Goal: Task Accomplishment & Management: Complete application form

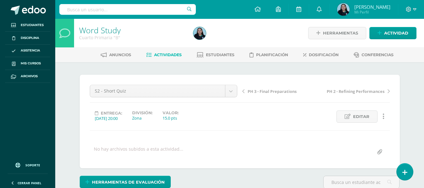
click at [163, 55] on span "Actividades" at bounding box center [168, 54] width 28 height 5
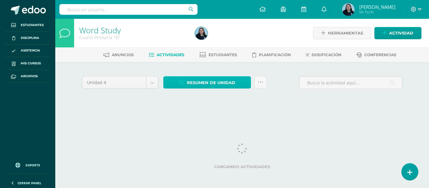
click at [210, 83] on span "Resumen de unidad" at bounding box center [211, 83] width 48 height 12
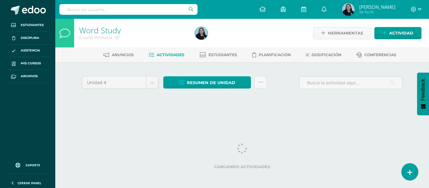
click at [222, 49] on div "Anuncios Actividades Estudiantes Planificación Dosificación Conferencias" at bounding box center [249, 54] width 389 height 15
click at [231, 77] on span "Resumen de unidad" at bounding box center [211, 83] width 48 height 12
click at [234, 107] on div "Unidad 4 Unidad 1 Unidad 2 Unidad 3 Unidad 4 Resumen de unidad Subir actividade…" at bounding box center [241, 90] width 345 height 56
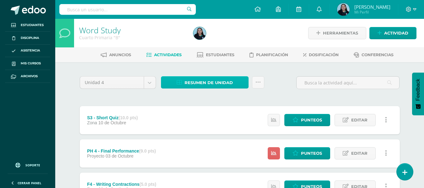
click at [199, 85] on span "Resumen de unidad" at bounding box center [209, 83] width 48 height 12
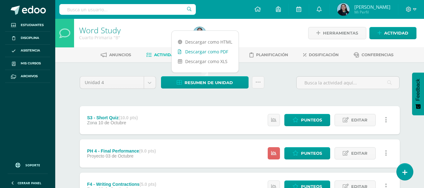
click at [207, 52] on link "Descargar como PDF" at bounding box center [205, 52] width 67 height 10
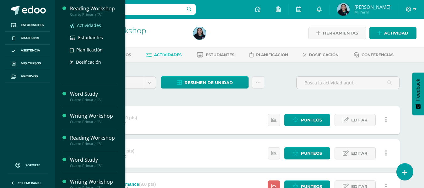
click at [81, 23] on span "Actividades" at bounding box center [89, 25] width 24 height 6
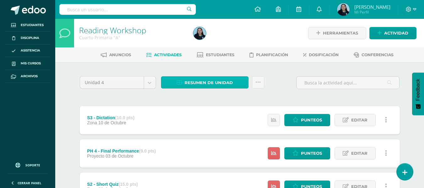
click at [219, 84] on span "Resumen de unidad" at bounding box center [209, 83] width 48 height 12
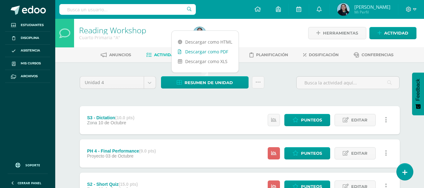
click at [220, 52] on link "Descargar como PDF" at bounding box center [205, 52] width 67 height 10
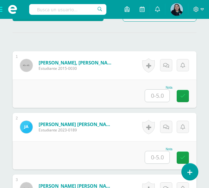
scroll to position [184, 0]
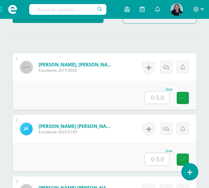
click at [157, 101] on input "text" at bounding box center [157, 97] width 24 height 12
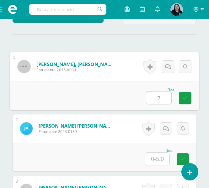
type input "2"
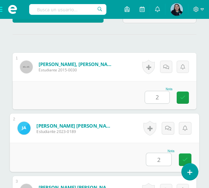
type input "2"
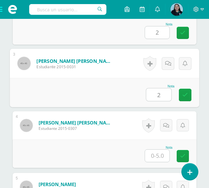
type input "2"
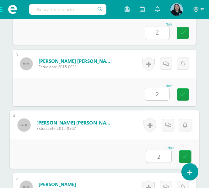
type input "2"
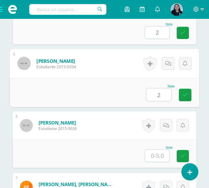
type input "2"
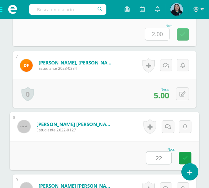
type input "22"
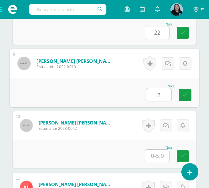
type input "2"
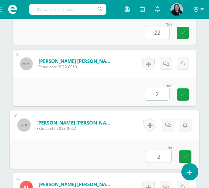
type input "2"
type input "0"
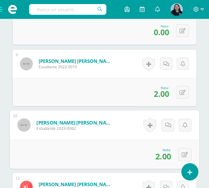
scroll to position [801, 0]
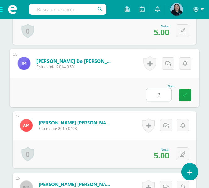
type input "2"
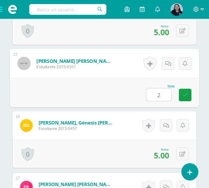
type input "2"
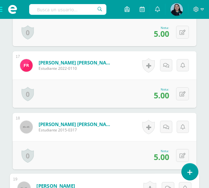
scroll to position [1293, 0]
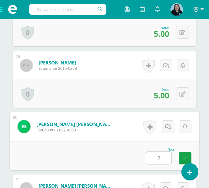
type input "2"
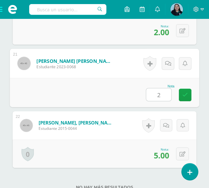
type input "2"
click at [107, 95] on div "Nota 2" at bounding box center [105, 92] width 190 height 29
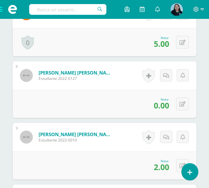
scroll to position [606, 0]
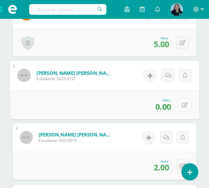
click at [183, 110] on button at bounding box center [184, 104] width 13 height 13
type input "5"
click at [174, 106] on link at bounding box center [168, 106] width 13 height 13
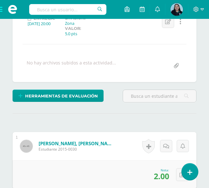
scroll to position [0, 0]
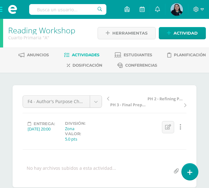
click at [74, 52] on link "Actividades" at bounding box center [81, 55] width 35 height 10
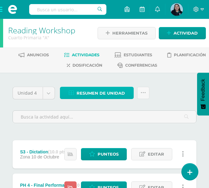
click at [77, 93] on span "Resumen de unidad" at bounding box center [101, 93] width 48 height 12
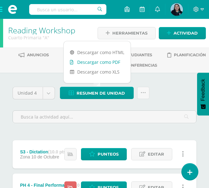
click at [92, 62] on link "Descargar como PDF" at bounding box center [97, 62] width 67 height 10
click at [1, 12] on span at bounding box center [12, 9] width 25 height 19
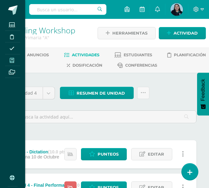
click at [13, 59] on icon at bounding box center [12, 60] width 4 height 5
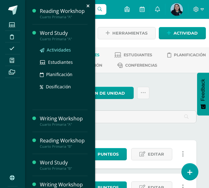
click at [59, 51] on span "Actividades" at bounding box center [59, 50] width 24 height 6
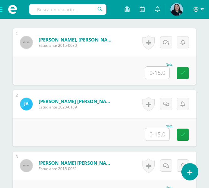
scroll to position [209, 0]
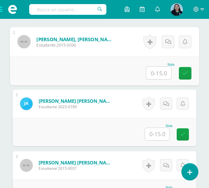
click at [155, 73] on input "text" at bounding box center [158, 73] width 25 height 13
type input "15"
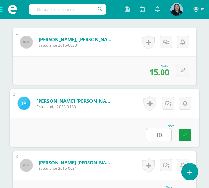
type input "10"
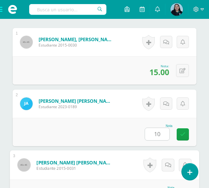
scroll to position [310, 0]
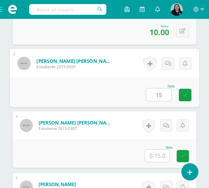
type input "15"
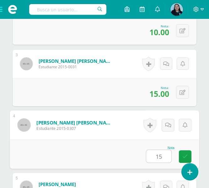
type input "15"
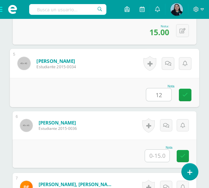
type input "12"
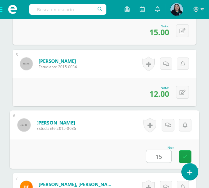
type input "15"
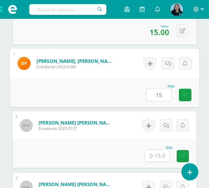
type input "15"
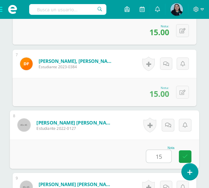
type input "15"
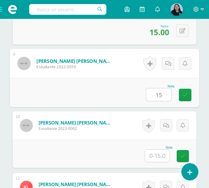
type input "15"
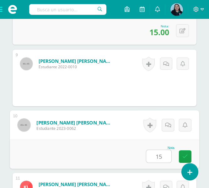
type input "15"
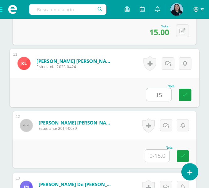
type input "15"
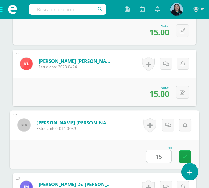
type input "15"
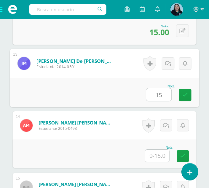
type input "15"
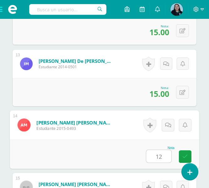
type input "12"
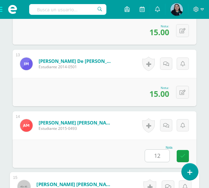
scroll to position [1049, 0]
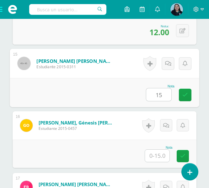
type input "15"
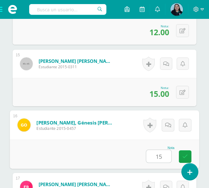
type input "15"
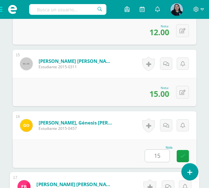
scroll to position [1172, 0]
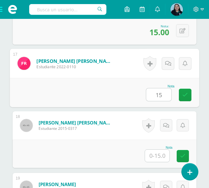
type input "15"
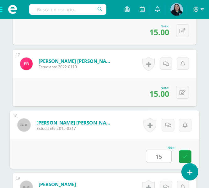
type input "15"
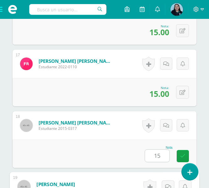
scroll to position [1295, 0]
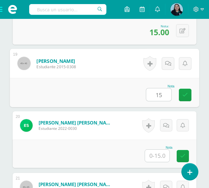
type input "15"
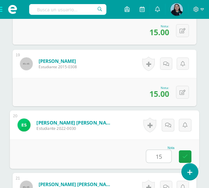
type input "15"
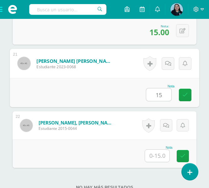
type input "15"
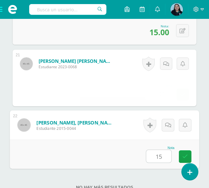
type input "15"
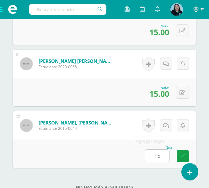
scroll to position [1469, 0]
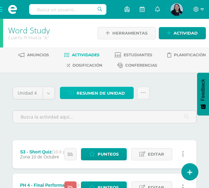
click at [84, 94] on span "Resumen de unidad" at bounding box center [101, 93] width 48 height 12
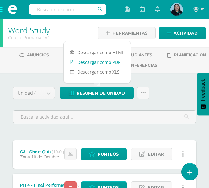
click at [85, 60] on link "Descargar como PDF" at bounding box center [97, 62] width 67 height 10
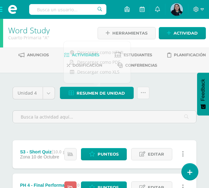
click at [3, 8] on span at bounding box center [12, 9] width 25 height 19
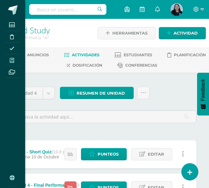
click at [12, 60] on icon at bounding box center [12, 60] width 4 height 5
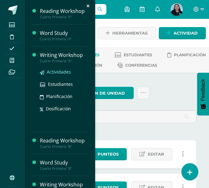
click at [54, 70] on span "Actividades" at bounding box center [59, 72] width 24 height 6
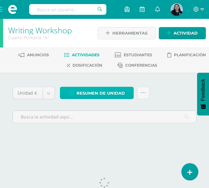
click at [78, 90] on span "Resumen de unidad" at bounding box center [101, 93] width 48 height 12
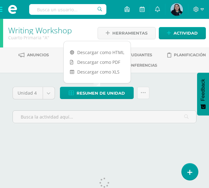
click at [82, 62] on link "Dosificación" at bounding box center [84, 65] width 35 height 10
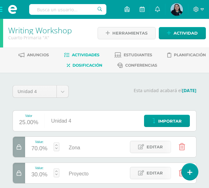
click at [78, 54] on span "Actividades" at bounding box center [86, 54] width 28 height 5
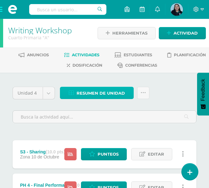
click at [94, 92] on span "Resumen de unidad" at bounding box center [101, 93] width 48 height 12
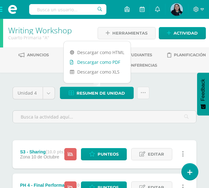
click at [97, 64] on link "Descargar como PDF" at bounding box center [97, 62] width 67 height 10
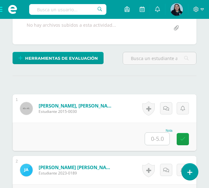
scroll to position [143, 0]
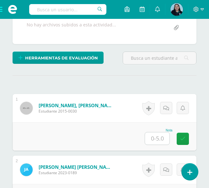
click at [159, 143] on input "text" at bounding box center [157, 138] width 24 height 12
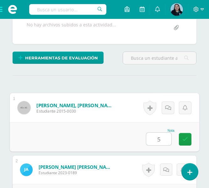
type input "5"
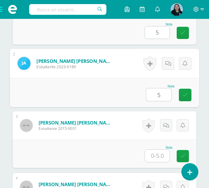
type input "5"
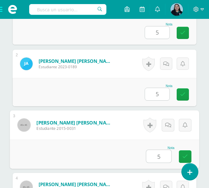
type input "5"
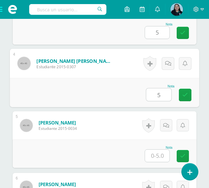
type input "5"
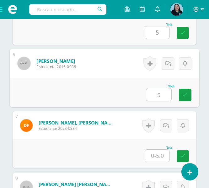
type input "5"
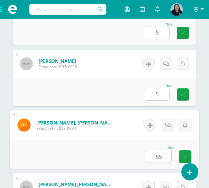
type input "55"
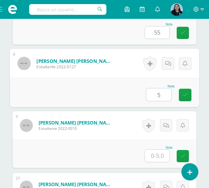
type input "5"
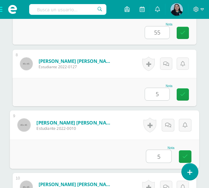
type input "5"
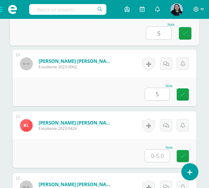
type input "5"
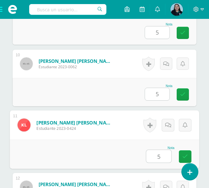
type input "5"
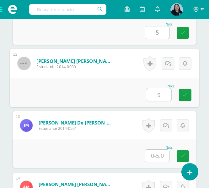
type input "5"
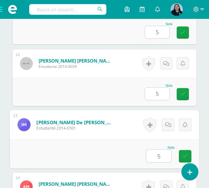
type input "5"
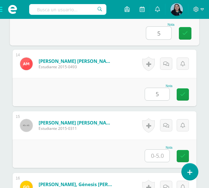
type input "5"
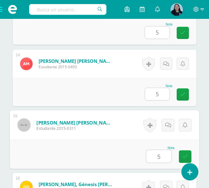
type input "5"
type input "0"
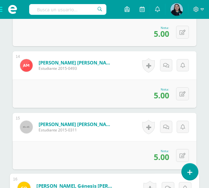
scroll to position [1110, 0]
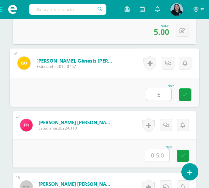
type input "5"
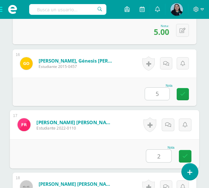
type input "2"
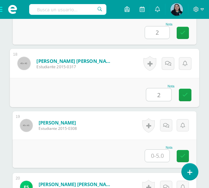
type input "2"
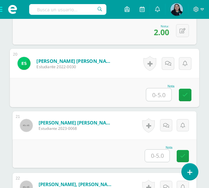
scroll to position [1312, 0]
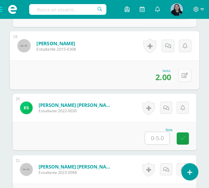
click at [179, 72] on button at bounding box center [184, 74] width 13 height 13
type input "5"
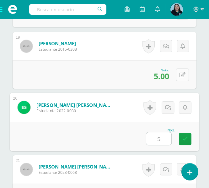
type input "5"
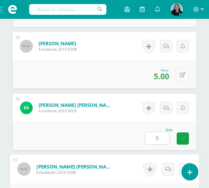
scroll to position [1418, 0]
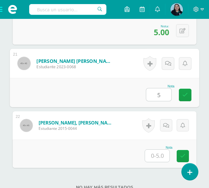
type input "5"
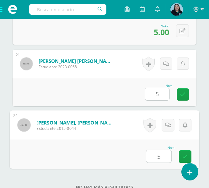
type input "5"
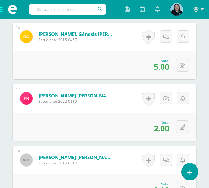
scroll to position [1137, 0]
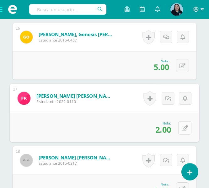
click at [179, 130] on button at bounding box center [184, 127] width 13 height 13
type input "5"
click at [171, 124] on link at bounding box center [168, 129] width 13 height 13
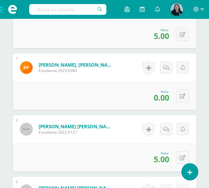
scroll to position [552, 0]
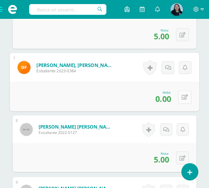
click at [181, 97] on button at bounding box center [184, 96] width 13 height 13
type input "5"
click at [170, 99] on icon at bounding box center [168, 98] width 6 height 5
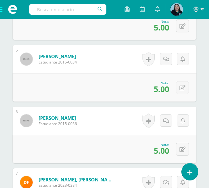
scroll to position [438, 0]
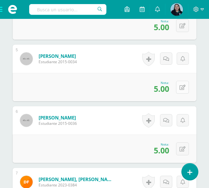
click at [186, 91] on button at bounding box center [182, 87] width 13 height 13
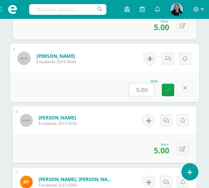
type input "3"
click at [168, 89] on icon at bounding box center [168, 89] width 6 height 5
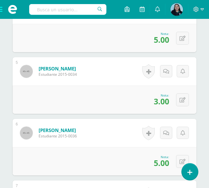
scroll to position [426, 0]
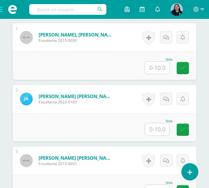
scroll to position [214, 0]
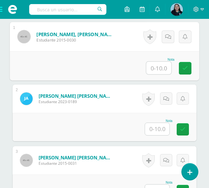
click at [161, 66] on input "text" at bounding box center [158, 68] width 25 height 13
type input "10"
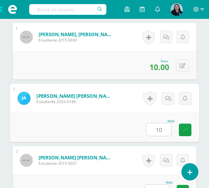
type input "10"
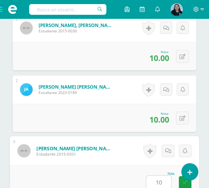
type input "10"
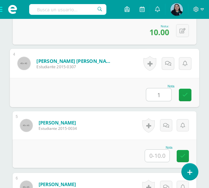
scroll to position [372, 0]
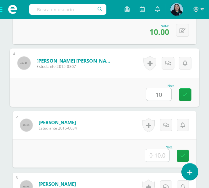
type input "10"
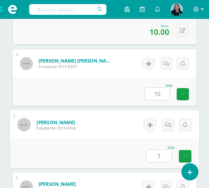
type input "7"
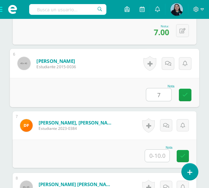
type input "7"
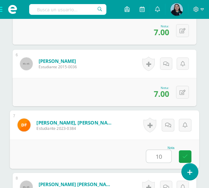
type input "10"
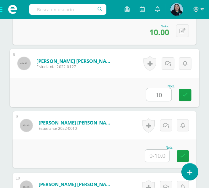
type input "10"
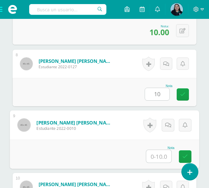
type input "1"
type input "7"
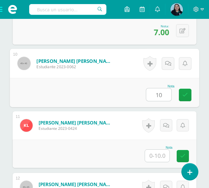
type input "10"
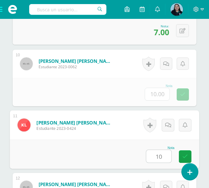
type input "10"
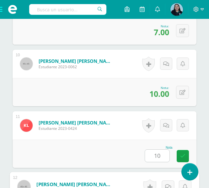
scroll to position [864, 0]
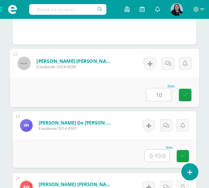
type input "10"
type input "1"
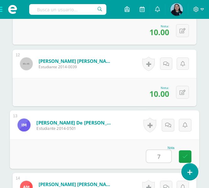
type input "7"
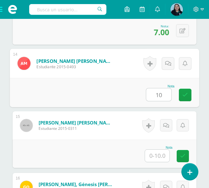
type input "10"
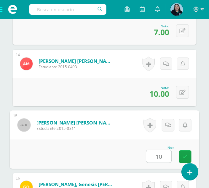
type input "10"
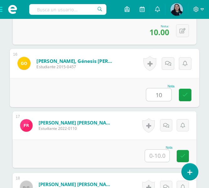
type input "10"
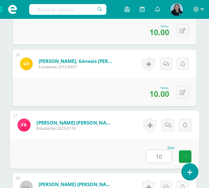
type input "10"
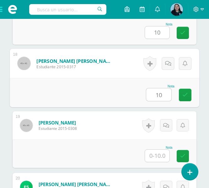
type input "10"
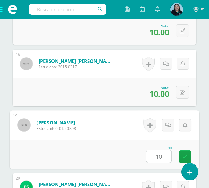
type input "10"
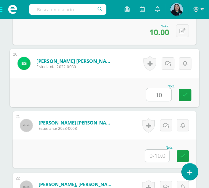
type input "10"
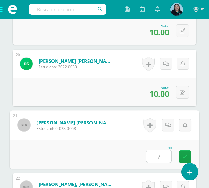
type input "7"
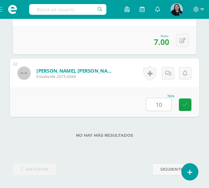
type input "10"
